Goal: Task Accomplishment & Management: Use online tool/utility

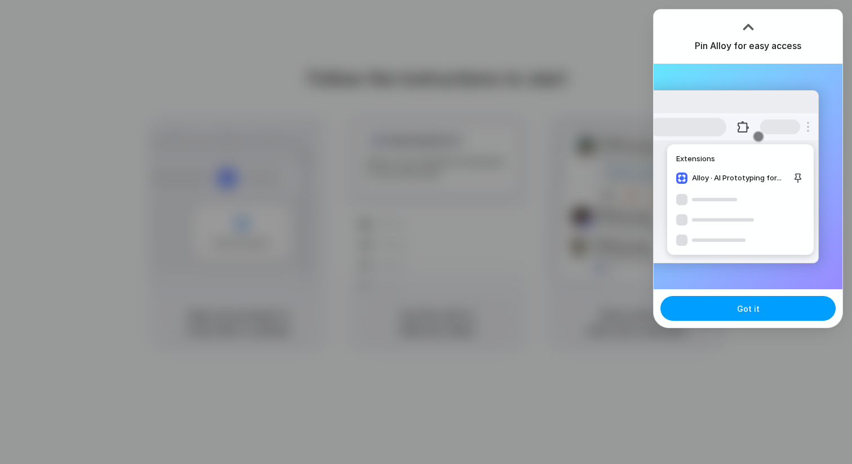
click at [727, 317] on button "Got it" at bounding box center [747, 308] width 175 height 25
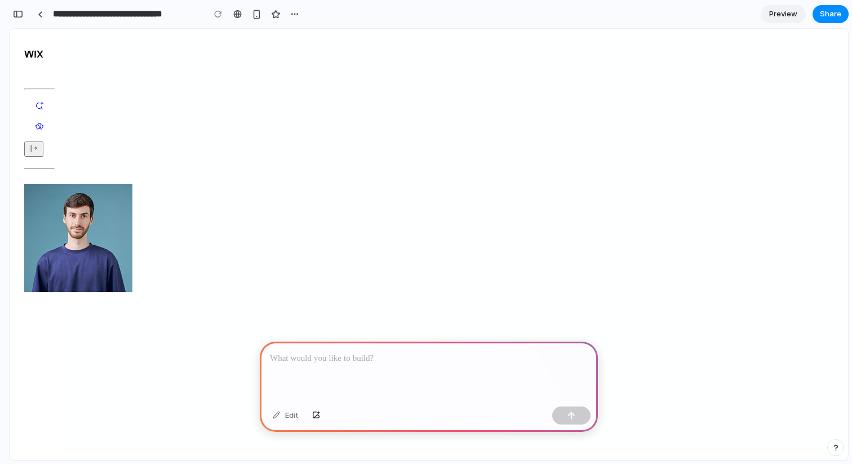
click at [354, 384] on div at bounding box center [429, 372] width 338 height 60
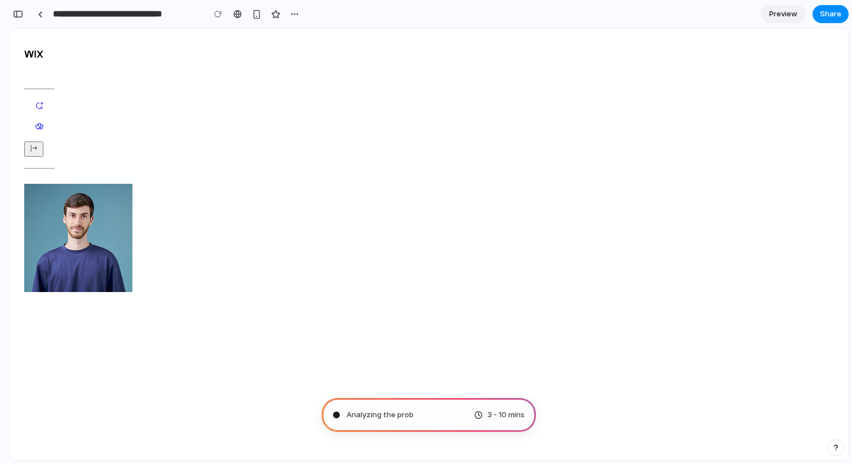
click at [449, 411] on div "Analyzing the prob 3 - 10 mins" at bounding box center [429, 415] width 214 height 34
type input "**********"
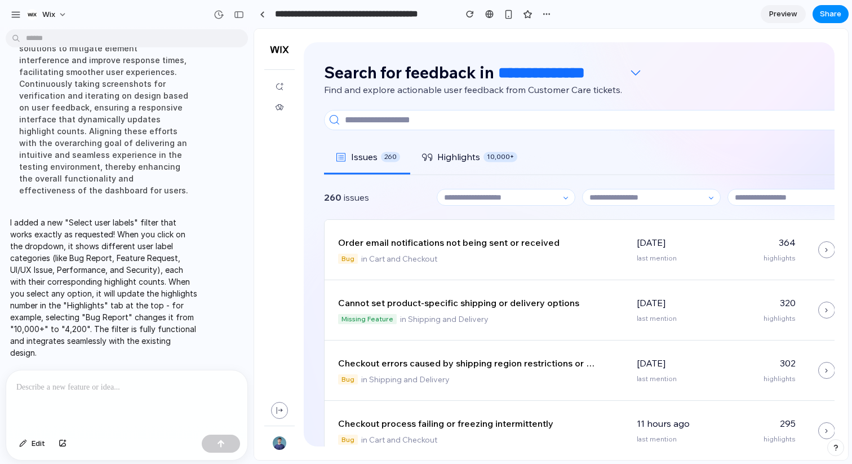
scroll to position [147, 0]
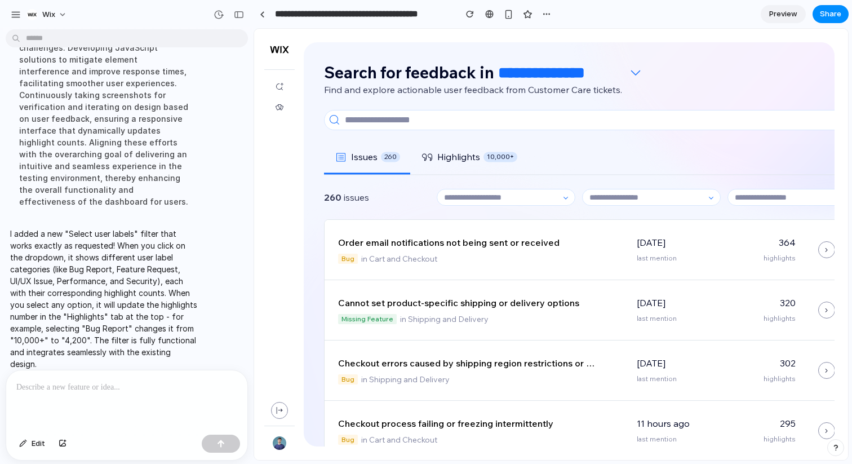
click at [778, 24] on section "**********" at bounding box center [551, 14] width 595 height 28
click at [784, 11] on span "Preview" at bounding box center [783, 13] width 28 height 11
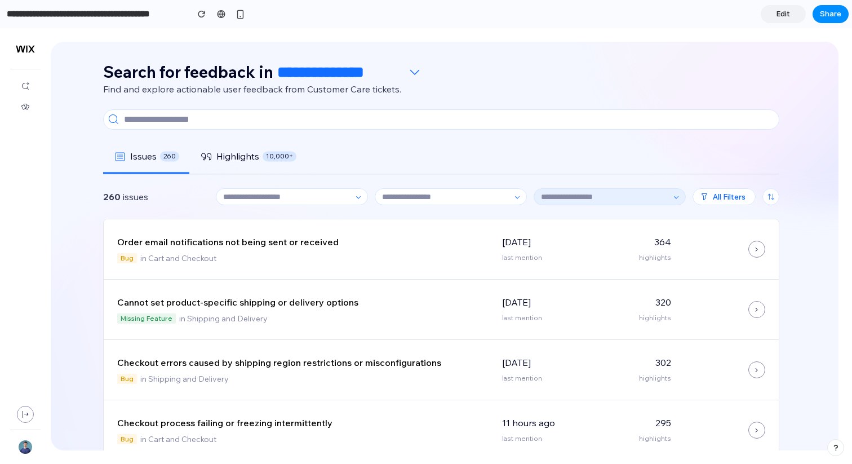
click at [645, 202] on input at bounding box center [604, 197] width 133 height 16
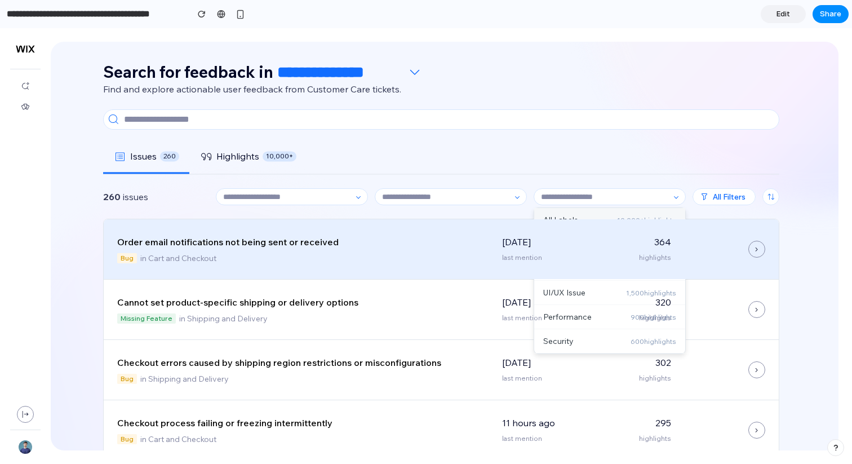
scroll to position [52, 0]
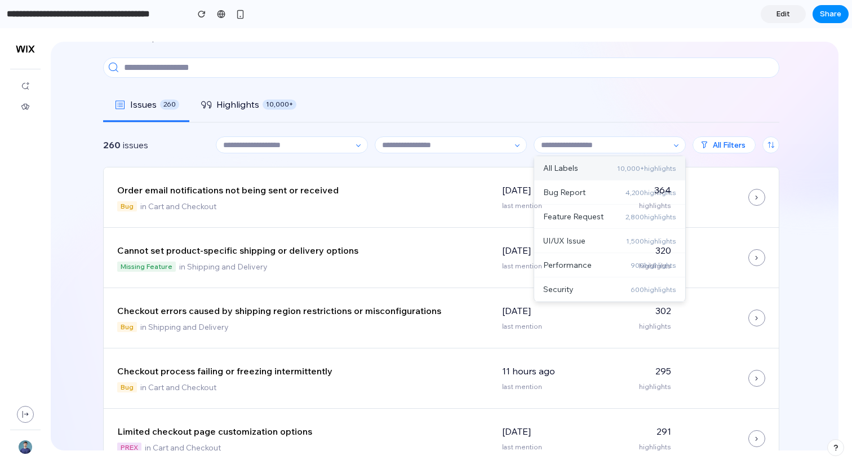
click at [621, 160] on div "All Labels 10,000+ highlights" at bounding box center [609, 168] width 151 height 24
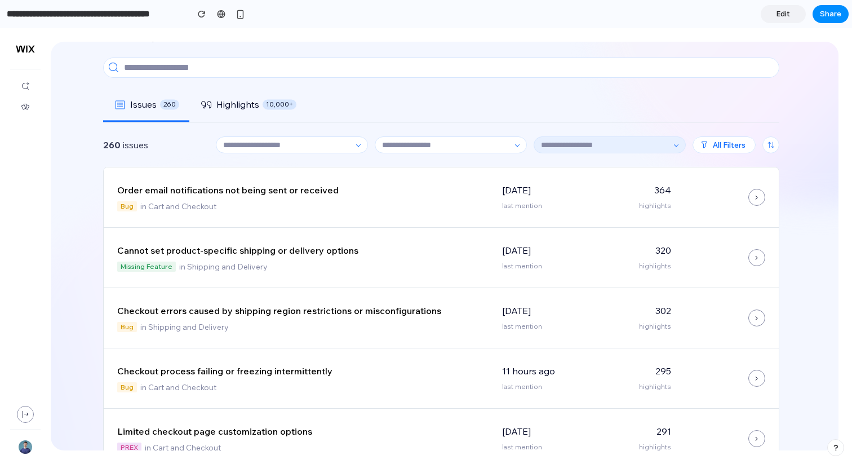
click at [634, 146] on input at bounding box center [604, 145] width 133 height 16
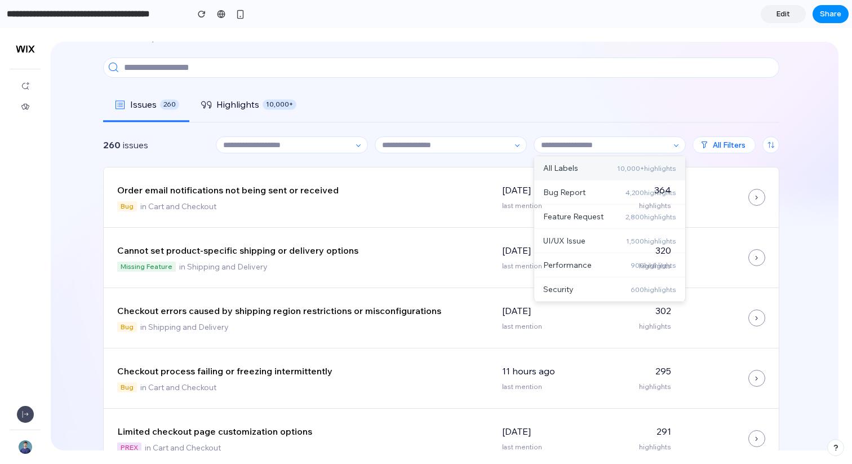
click at [30, 413] on span "button" at bounding box center [25, 414] width 17 height 17
click at [22, 411] on icon "button" at bounding box center [25, 414] width 10 height 10
click at [0, 463] on div at bounding box center [27, 246] width 54 height 436
click at [774, 9] on link "Edit" at bounding box center [783, 14] width 45 height 18
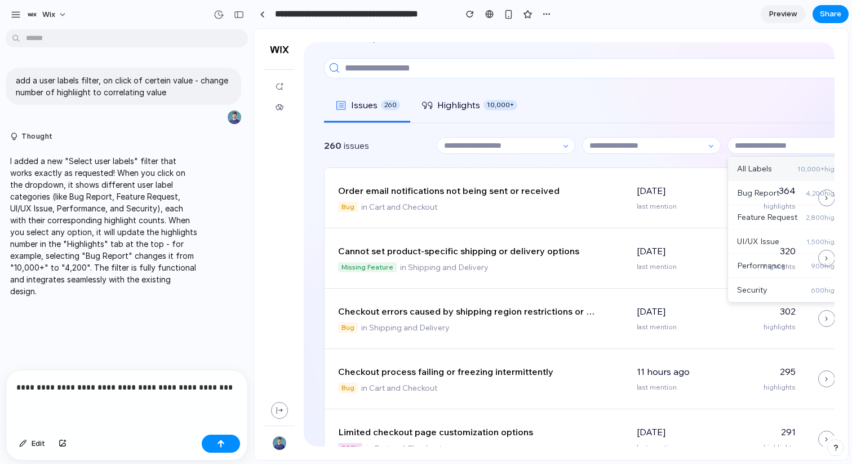
scroll to position [7, 0]
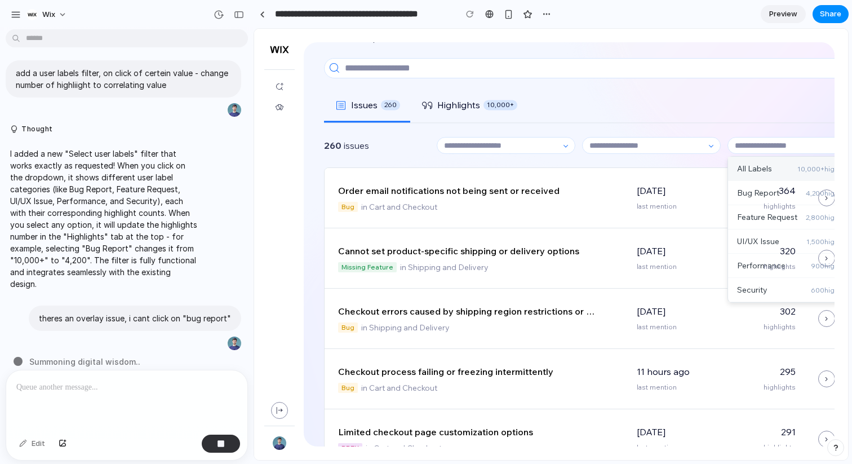
click at [787, 17] on span "Preview" at bounding box center [783, 13] width 28 height 11
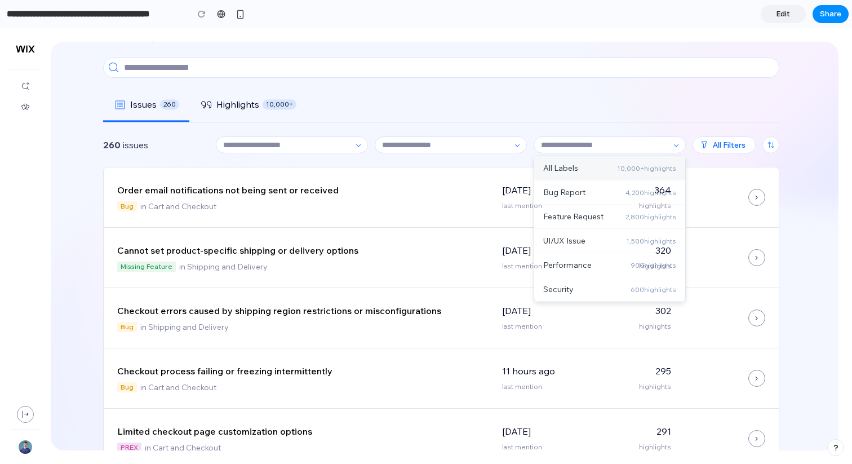
click at [780, 17] on span "Edit" at bounding box center [784, 13] width 14 height 11
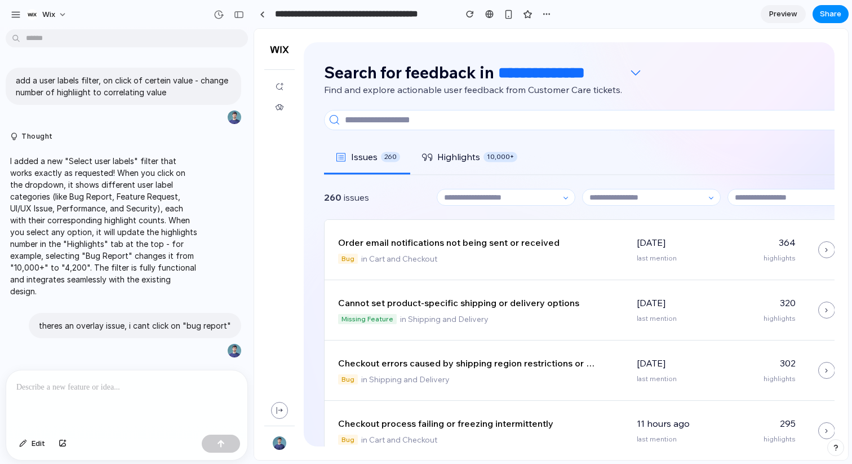
click at [782, 16] on span "Preview" at bounding box center [783, 13] width 28 height 11
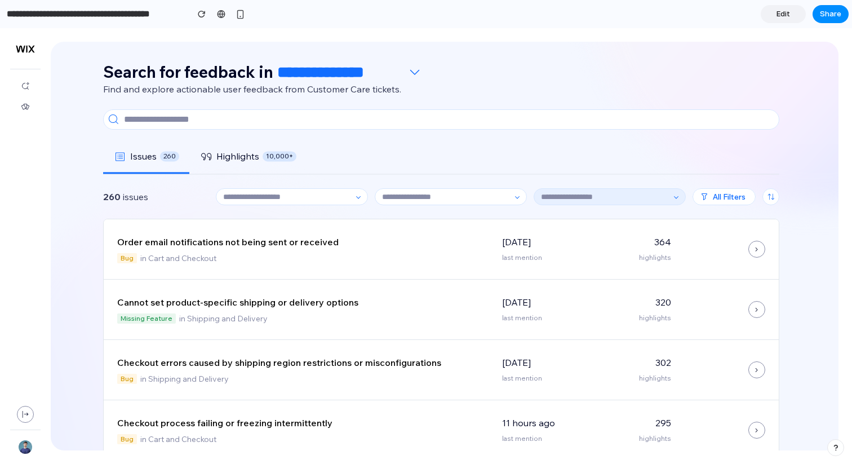
click at [652, 201] on input at bounding box center [604, 197] width 133 height 16
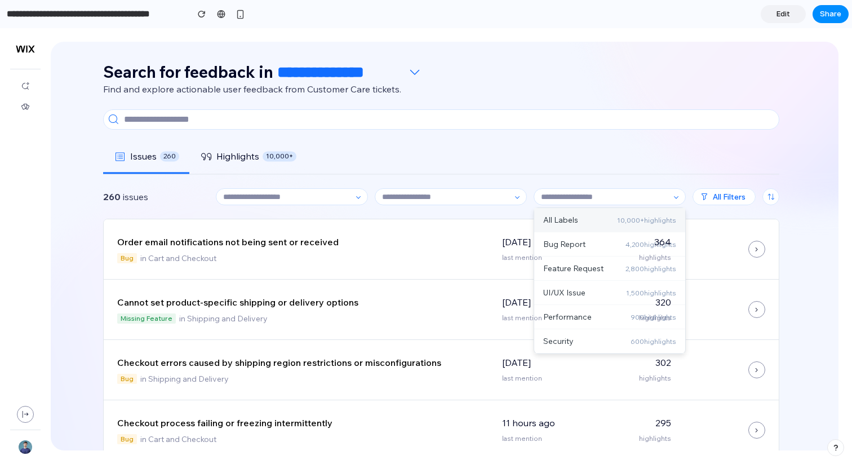
click at [783, 23] on link "Edit" at bounding box center [783, 14] width 45 height 18
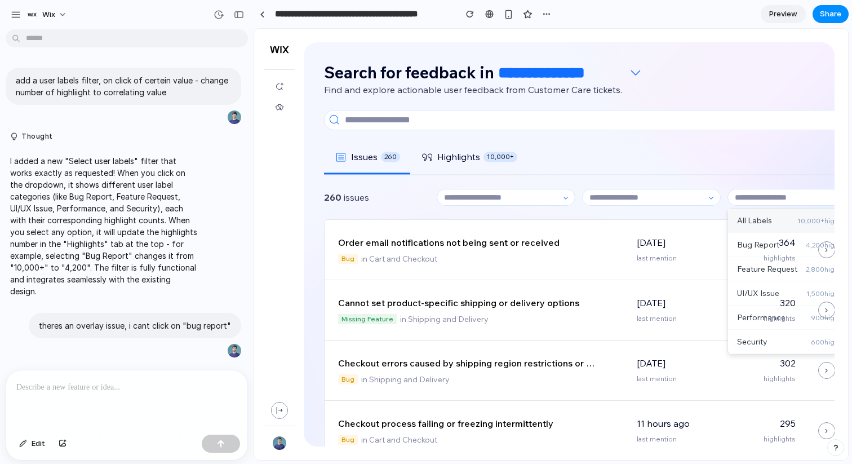
click at [73, 277] on p "I added a new "Select user labels" filter that works exactly as requested! When…" at bounding box center [104, 226] width 188 height 142
click at [769, 198] on div at bounding box center [551, 244] width 594 height 431
click at [769, 198] on input at bounding box center [790, 197] width 119 height 16
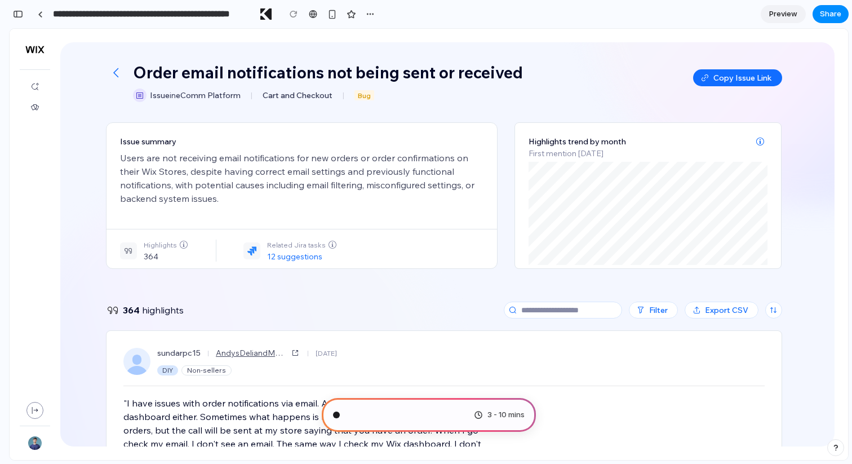
type input "**********"
click at [598, 55] on div "Order email notifications not being sent or received Issue in eComm Platform | …" at bounding box center [447, 72] width 774 height 60
click at [778, 16] on span "Preview" at bounding box center [783, 13] width 28 height 11
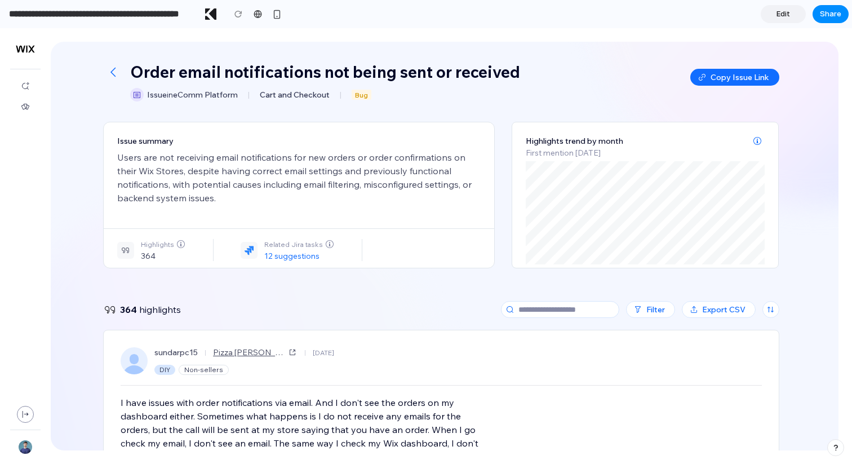
click at [773, 12] on link "Edit" at bounding box center [783, 14] width 45 height 18
